Goal: Communication & Community: Ask a question

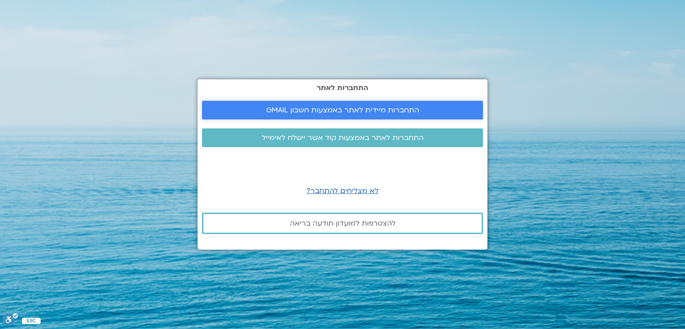
click at [353, 110] on span "התחברות מיידית לאתר באמצעות חשבון GMAIL" at bounding box center [342, 110] width 153 height 8
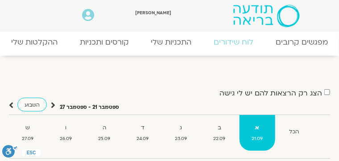
click at [0, 0] on link "התכניות שלי" at bounding box center [0, 0] width 0 height 0
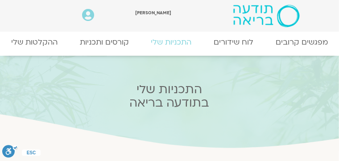
click at [0, 0] on link "ההקלטות שלי" at bounding box center [0, 0] width 0 height 0
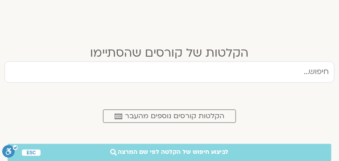
scroll to position [362, 0]
click at [174, 113] on span "הקלטות קורסים נוספים מהעבר" at bounding box center [174, 117] width 99 height 8
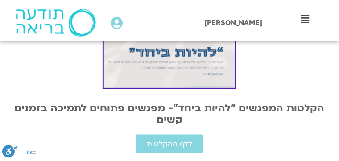
scroll to position [245, 0]
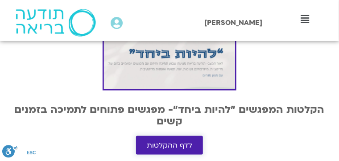
click at [192, 141] on span "לדף ההקלטות" at bounding box center [169, 145] width 45 height 8
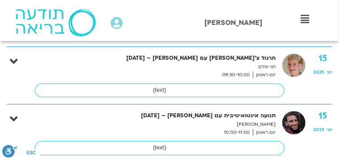
scroll to position [624, 0]
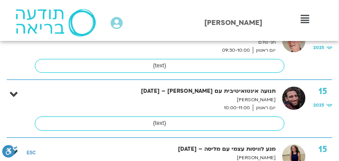
click at [17, 146] on icon at bounding box center [14, 152] width 8 height 12
click at [289, 145] on img at bounding box center [293, 156] width 23 height 23
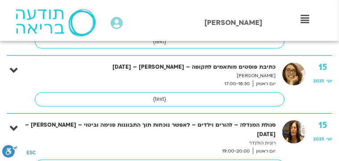
scroll to position [914, 0]
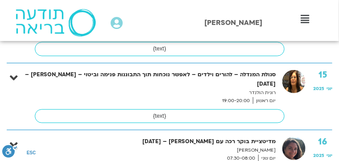
scroll to position [959, 0]
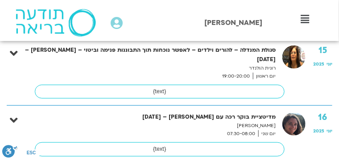
scroll to position [1003, 0]
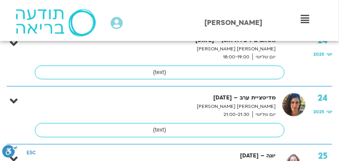
scroll to position [4281, 0]
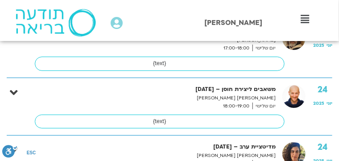
scroll to position [4170, 0]
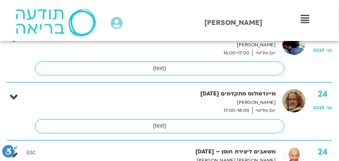
click at [0, 0] on icon at bounding box center [0, 0] width 0 height 0
click at [0, 0] on link "ההקלטות שלי" at bounding box center [0, 0] width 0 height 0
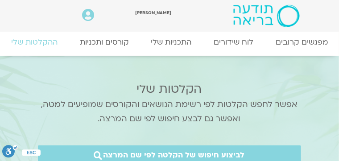
click at [0, 0] on link "ההקלטות שלי" at bounding box center [0, 0] width 0 height 0
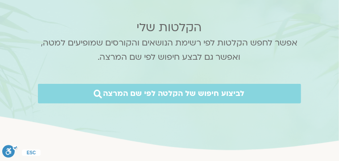
scroll to position [88, 0]
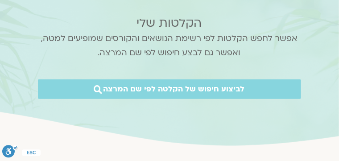
scroll to position [67, 0]
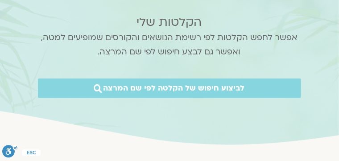
click at [0, 0] on span "לביצוע חיפוש של הקלטה לפי שם המרצה" at bounding box center [0, 0] width 0 height 0
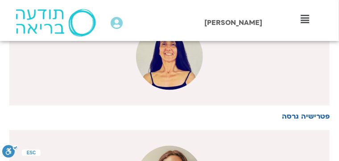
scroll to position [1182, 0]
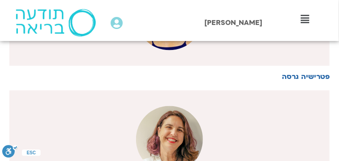
click at [0, 0] on icon at bounding box center [0, 0] width 0 height 0
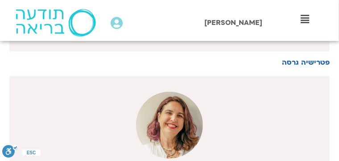
scroll to position [1204, 0]
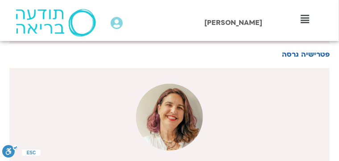
click at [0, 0] on link "קורסים ופעילות" at bounding box center [0, 0] width 0 height 0
click at [0, 0] on link "לוח שידורים" at bounding box center [0, 0] width 0 height 0
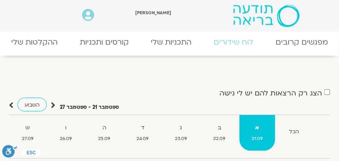
click at [0, 0] on link "מפגשים קרובים" at bounding box center [0, 0] width 0 height 0
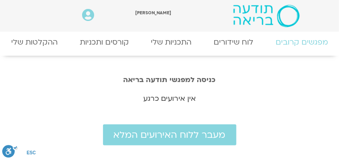
click at [0, 0] on link "לוח שידורים" at bounding box center [0, 0] width 0 height 0
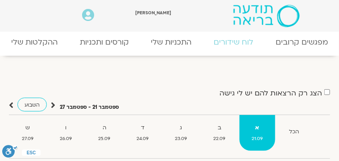
click at [0, 0] on link "לוח שידורים" at bounding box center [0, 0] width 0 height 0
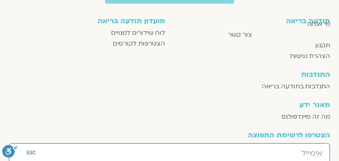
scroll to position [697, 0]
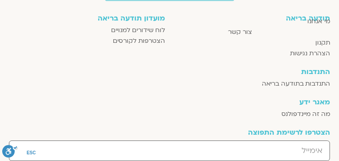
click at [0, 0] on span "יצירת קשר" at bounding box center [0, 0] width 0 height 0
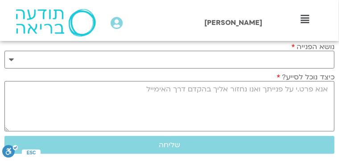
scroll to position [156, 0]
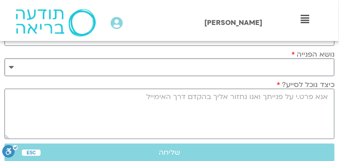
click at [324, 76] on select "**********" at bounding box center [169, 67] width 330 height 18
select select "**********"
click at [4, 76] on select "**********" at bounding box center [169, 67] width 330 height 18
click at [326, 128] on textarea "כיצד נוכל לסייע?" at bounding box center [169, 114] width 330 height 50
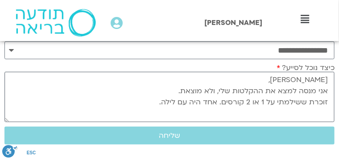
scroll to position [201, 0]
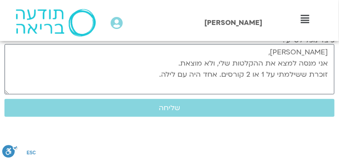
click at [329, 95] on textarea "שלום, אני מנסה למצא את ההקלטות שלי, ולא מוצאת. זוכרת ששילמתי על 1 או 2 קורסים. …" at bounding box center [169, 69] width 330 height 50
type textarea "שלום, אני מנסה למצא את ההקלטות שלי, ולא מוצאת. זוכרת ששילמתי על 1 או 2 קורסים. …"
click at [187, 112] on span "שליחה" at bounding box center [169, 108] width 309 height 8
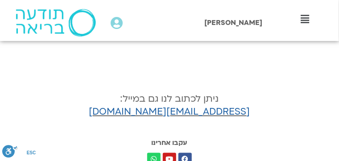
scroll to position [312, 0]
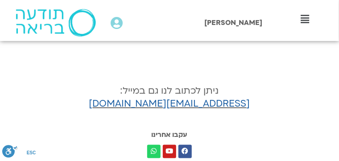
click at [0, 0] on icon at bounding box center [0, 0] width 0 height 0
click at [0, 0] on link "לוח שידורים" at bounding box center [0, 0] width 0 height 0
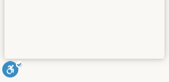
scroll to position [409, 0]
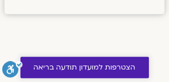
click at [82, 66] on span "הצטרפות למועדון תודעה בריאה" at bounding box center [85, 68] width 102 height 8
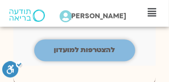
scroll to position [2096, 0]
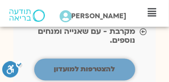
click at [94, 65] on b "להצטרפות למועדון" at bounding box center [84, 70] width 61 height 10
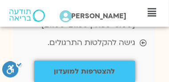
scroll to position [1427, 0]
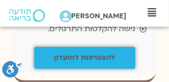
click at [87, 53] on b "להצטרפות למועדון" at bounding box center [84, 58] width 61 height 10
